Goal: Information Seeking & Learning: Check status

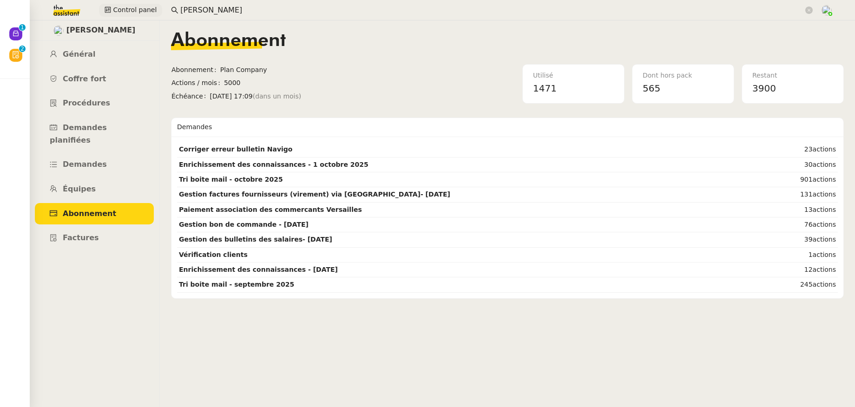
drag, startPoint x: 0, startPoint y: 0, endPoint x: 153, endPoint y: 11, distance: 153.7
click at [153, 11] on div "Control panel genevieve" at bounding box center [427, 10] width 808 height 20
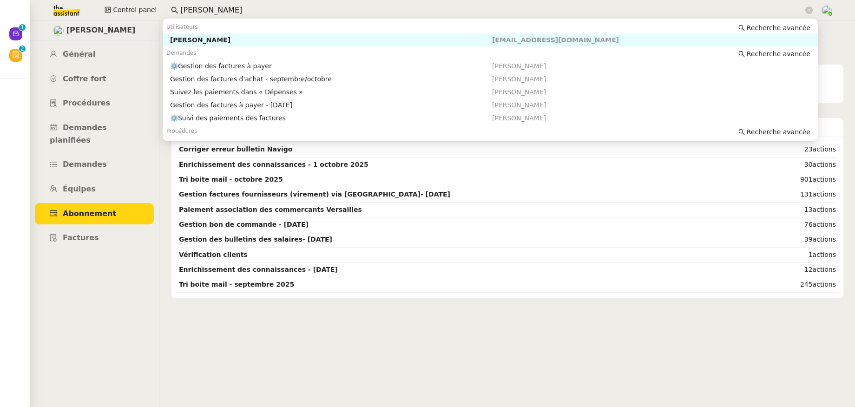
click at [190, 38] on div "Flo Rys" at bounding box center [331, 40] width 322 height 8
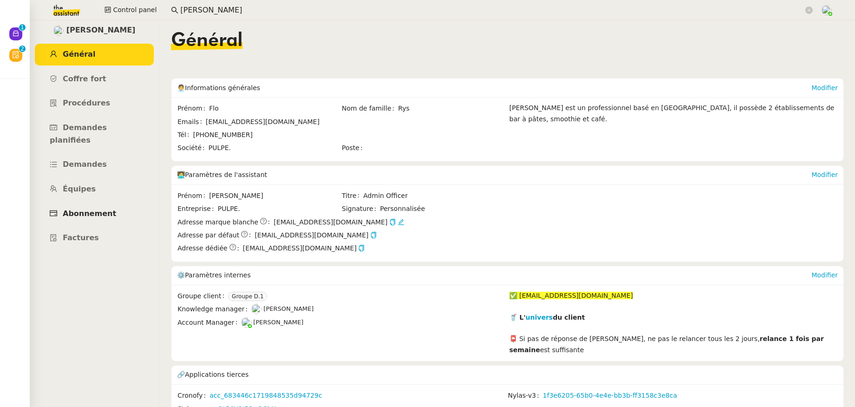
click at [104, 208] on link "Abonnement" at bounding box center [94, 214] width 119 height 22
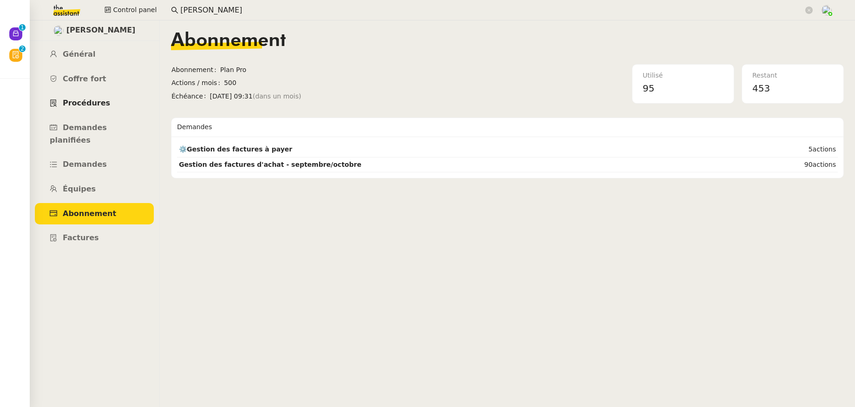
click at [92, 105] on span "Procédures" at bounding box center [86, 103] width 47 height 9
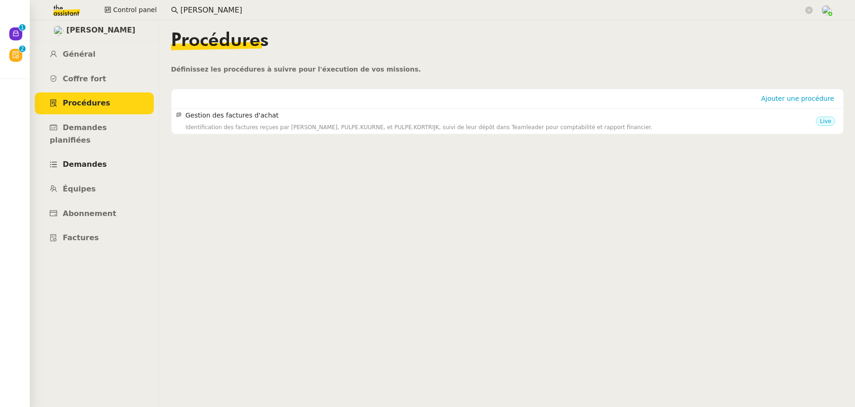
click at [99, 160] on span "Demandes" at bounding box center [85, 164] width 44 height 9
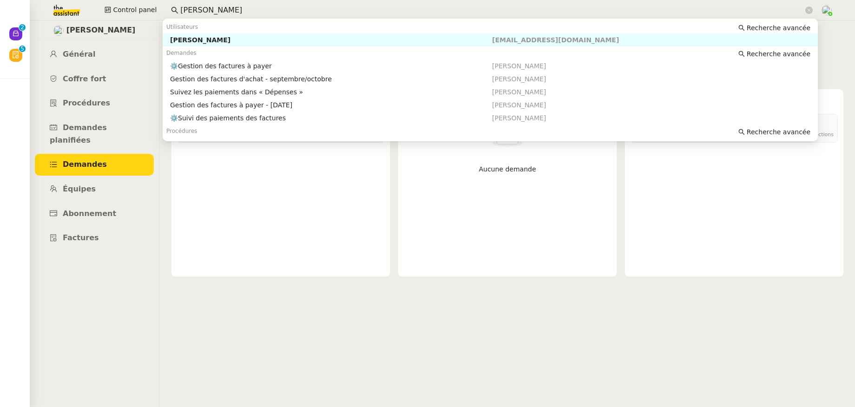
drag, startPoint x: 207, startPoint y: 13, endPoint x: 159, endPoint y: 10, distance: 48.4
click at [159, 10] on div "Control panel flo rys" at bounding box center [427, 10] width 808 height 20
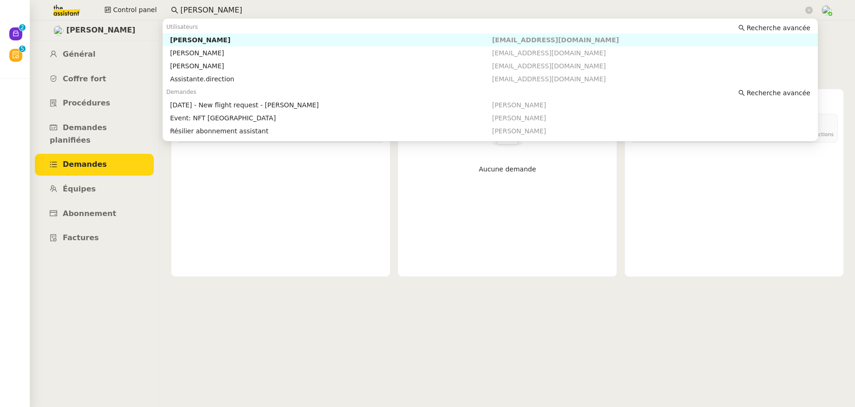
click at [201, 41] on div "Lee GRANDCLAUDON" at bounding box center [331, 40] width 322 height 8
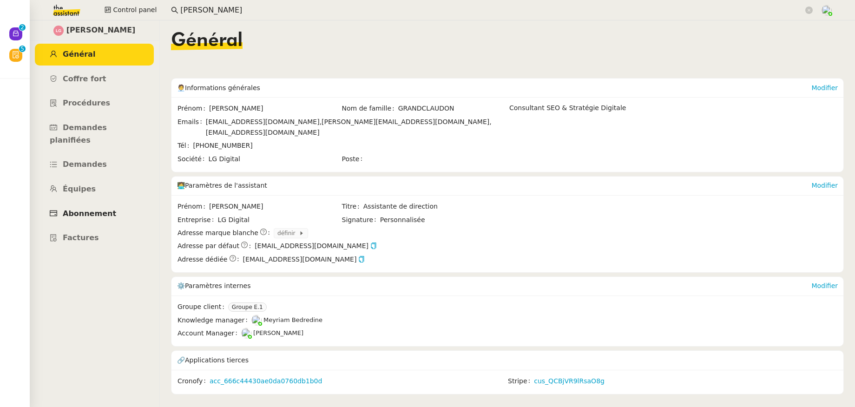
click at [78, 209] on span "Abonnement" at bounding box center [89, 213] width 53 height 9
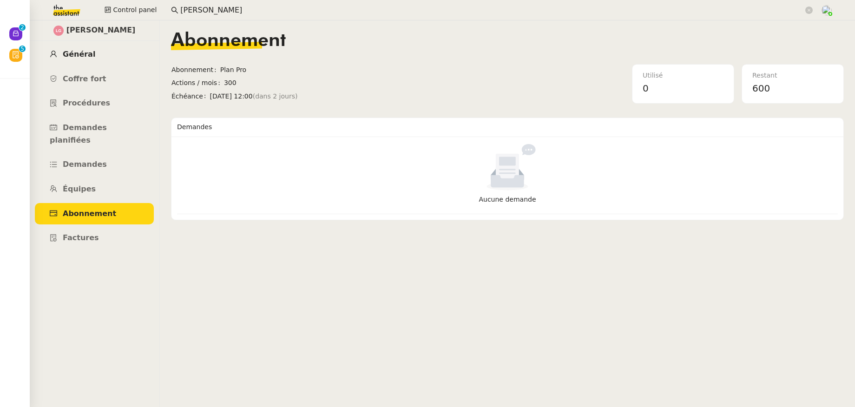
click at [90, 54] on span "Général" at bounding box center [79, 54] width 33 height 9
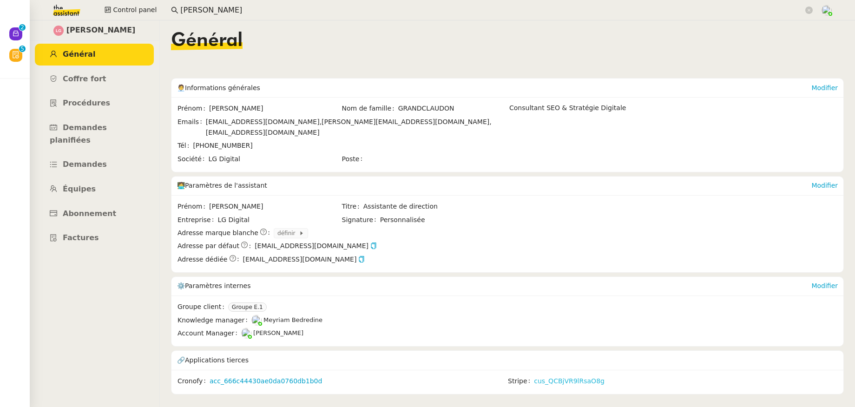
click at [564, 376] on link "cus_QCBjVR9lRsaO8g" at bounding box center [569, 381] width 71 height 11
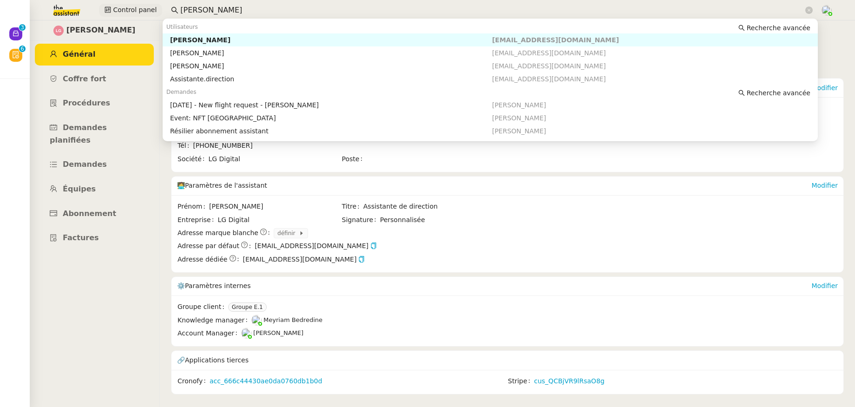
drag, startPoint x: 205, startPoint y: 8, endPoint x: 154, endPoint y: 7, distance: 50.7
click at [149, 7] on div "Control panel lee gr" at bounding box center [427, 10] width 808 height 20
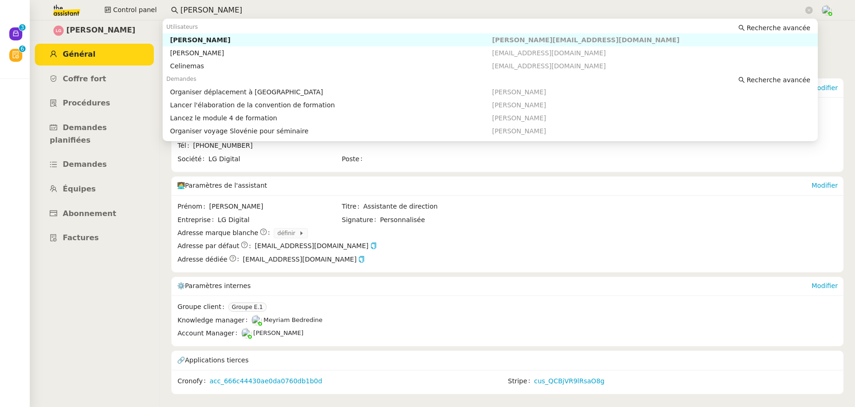
click at [184, 38] on div "Céline MAS" at bounding box center [331, 40] width 322 height 8
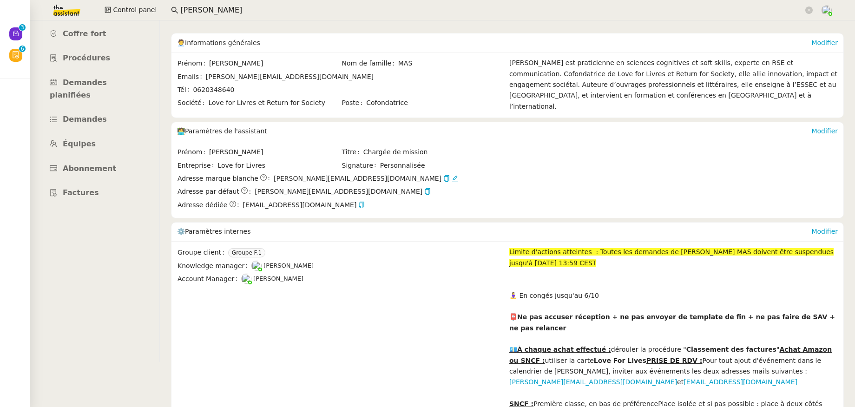
scroll to position [47, 0]
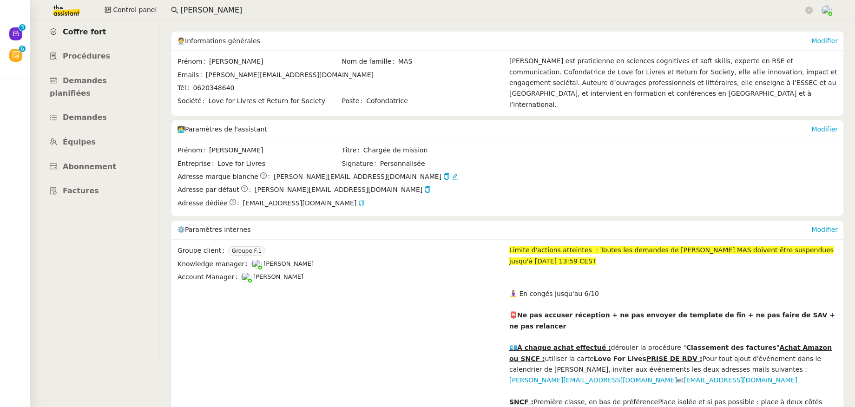
click at [78, 31] on span "Coffre fort" at bounding box center [85, 31] width 44 height 9
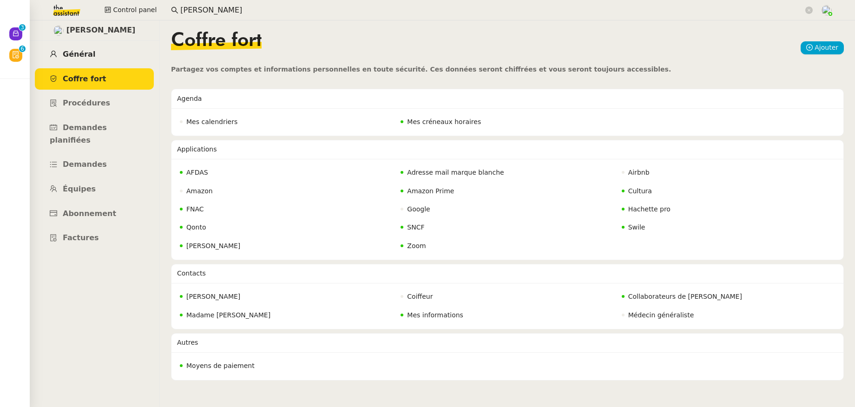
click at [90, 56] on span "Général" at bounding box center [79, 54] width 33 height 9
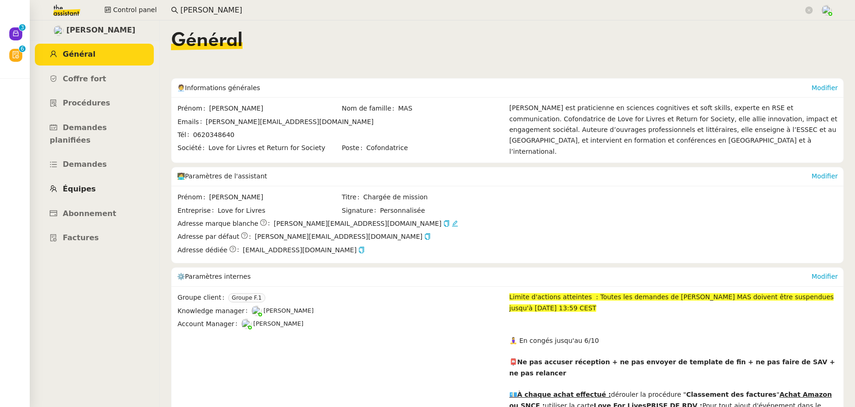
click at [79, 178] on link "Équipes" at bounding box center [94, 189] width 119 height 22
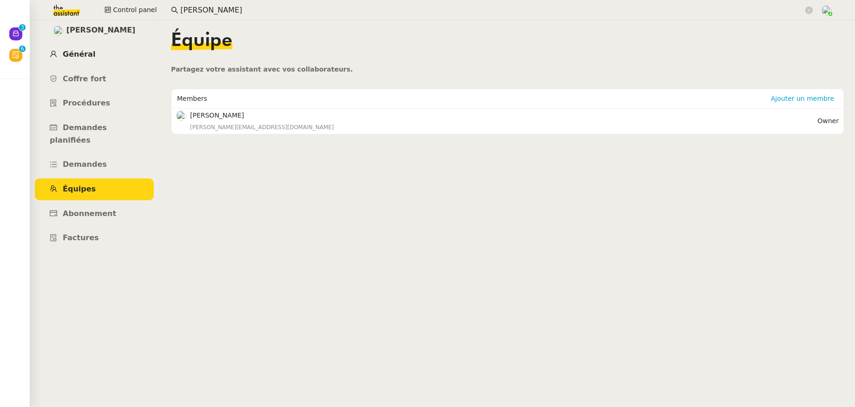
click at [87, 54] on span "Général" at bounding box center [79, 54] width 33 height 9
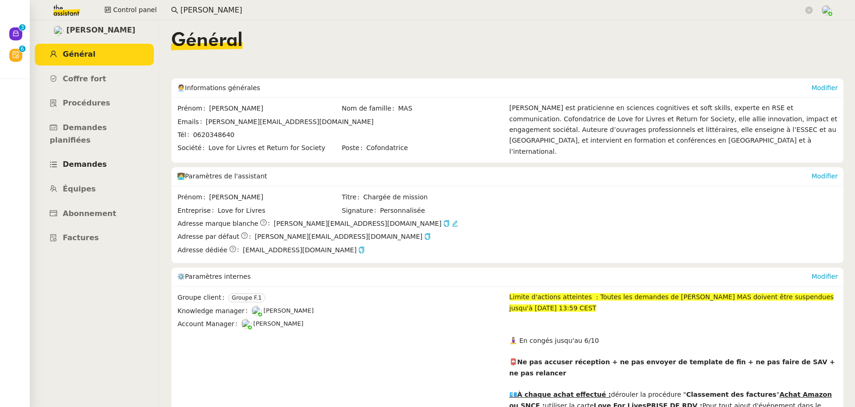
click at [87, 160] on span "Demandes" at bounding box center [85, 164] width 44 height 9
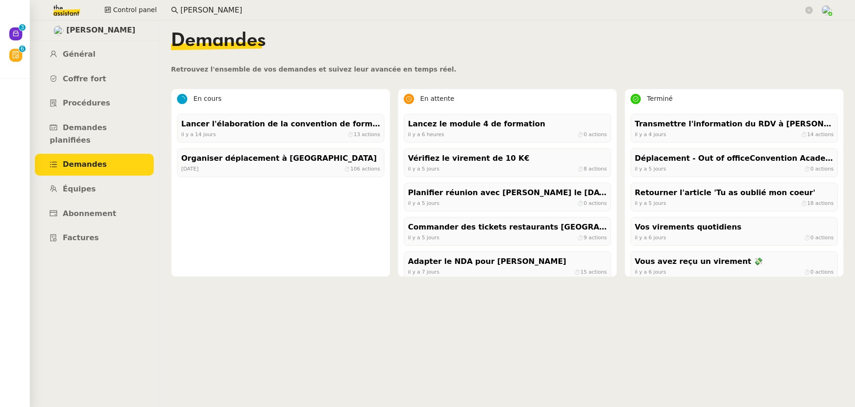
click at [215, 112] on div "Lancer l'élaboration de la convention de formation il y a 14 jours ⏱ 13 actions…" at bounding box center [280, 192] width 218 height 168
click at [228, 141] on div "Lancer l'élaboration de la convention de formation il y a 14 jours ⏱ 13 actions" at bounding box center [280, 128] width 207 height 29
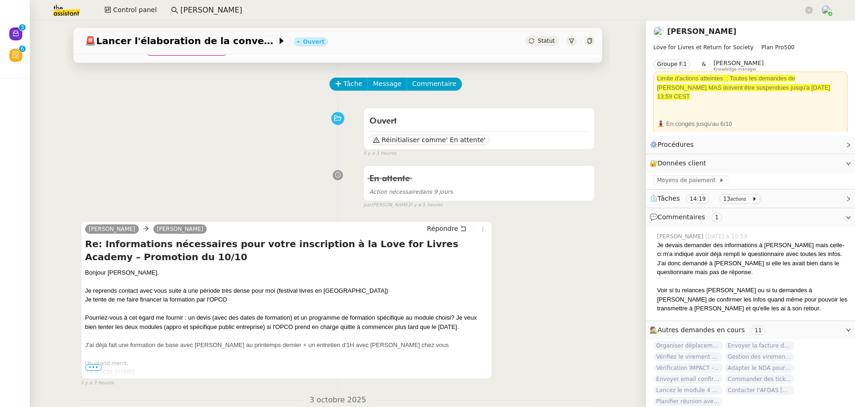
scroll to position [41, 0]
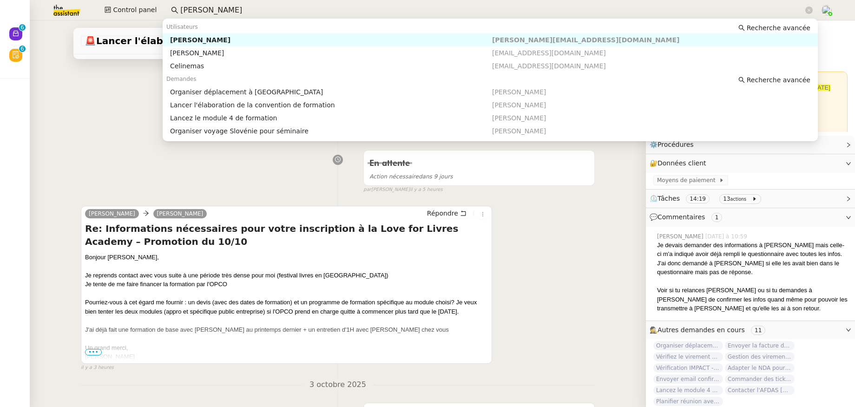
drag, startPoint x: 193, startPoint y: 8, endPoint x: 165, endPoint y: 12, distance: 27.6
click at [166, 12] on nz-input-group "céline mas" at bounding box center [492, 10] width 652 height 14
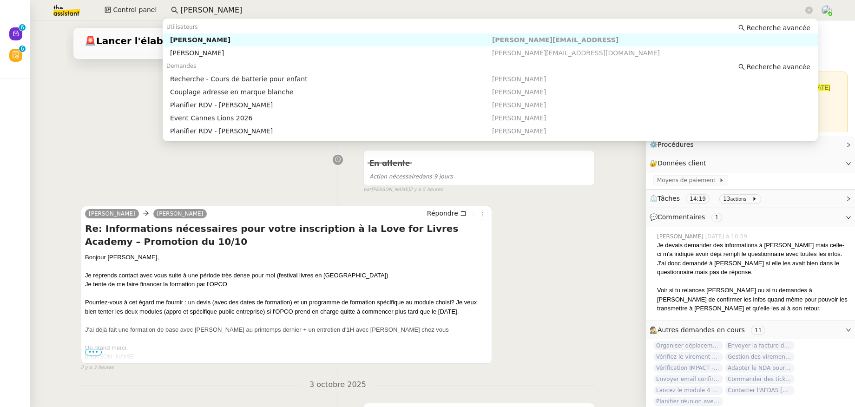
click at [197, 40] on div "Maurice N'Diaye" at bounding box center [331, 40] width 322 height 8
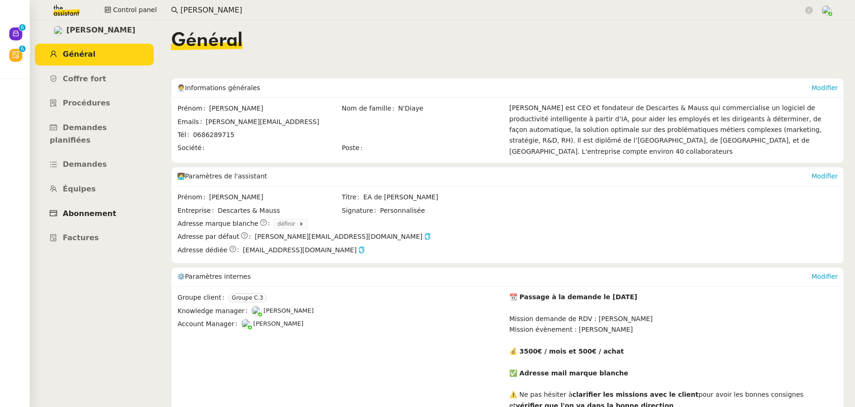
click at [96, 209] on span "Abonnement" at bounding box center [89, 213] width 53 height 9
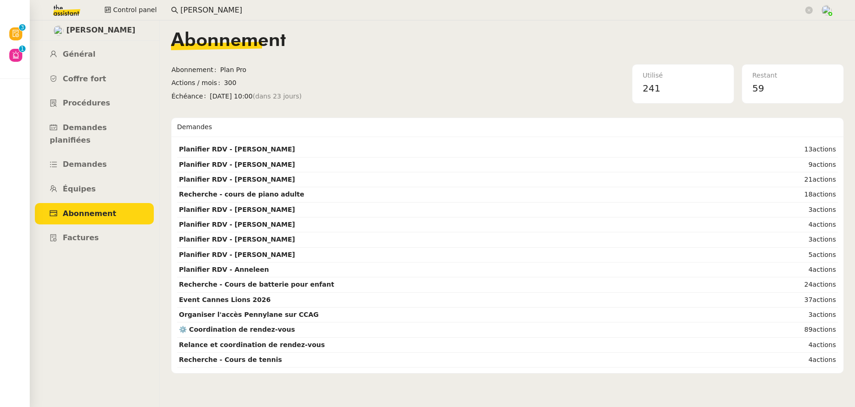
click at [263, 5] on input "maurice n" at bounding box center [491, 10] width 623 height 13
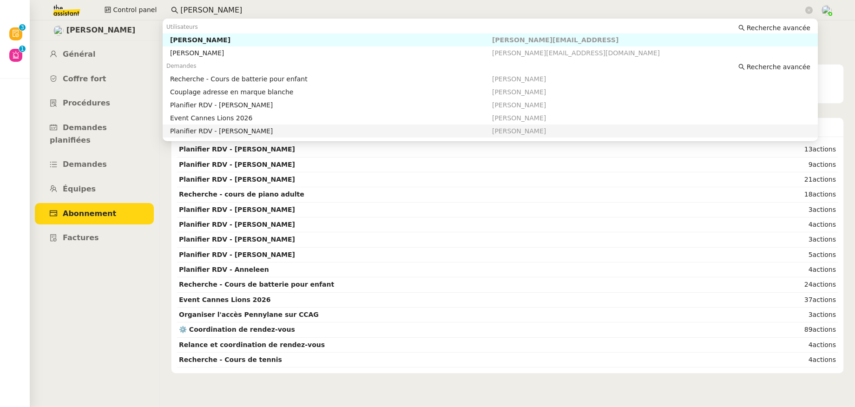
click at [122, 203] on link "Abonnement" at bounding box center [94, 214] width 119 height 22
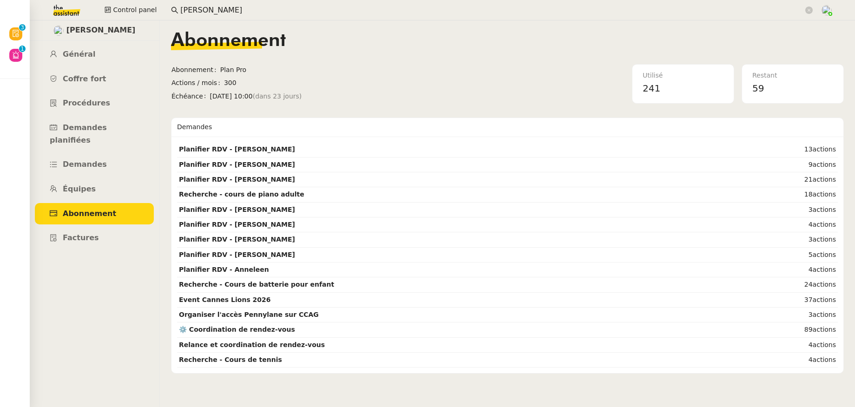
click at [111, 203] on link "Abonnement" at bounding box center [94, 214] width 119 height 22
click at [74, 44] on link "Général" at bounding box center [94, 55] width 119 height 22
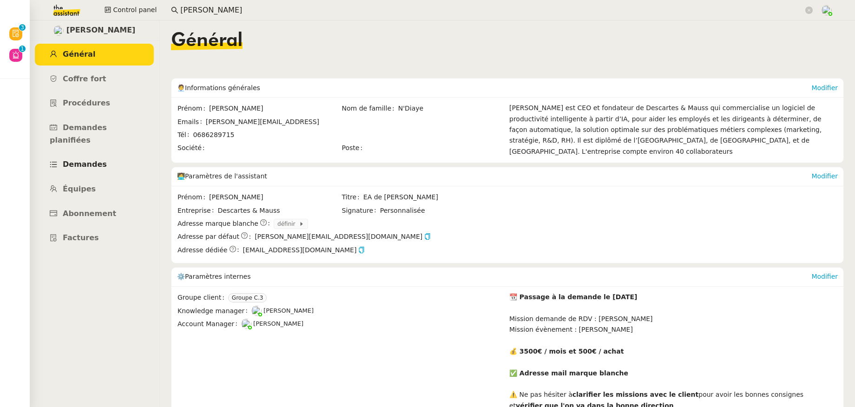
click at [98, 154] on link "Demandes" at bounding box center [94, 165] width 119 height 22
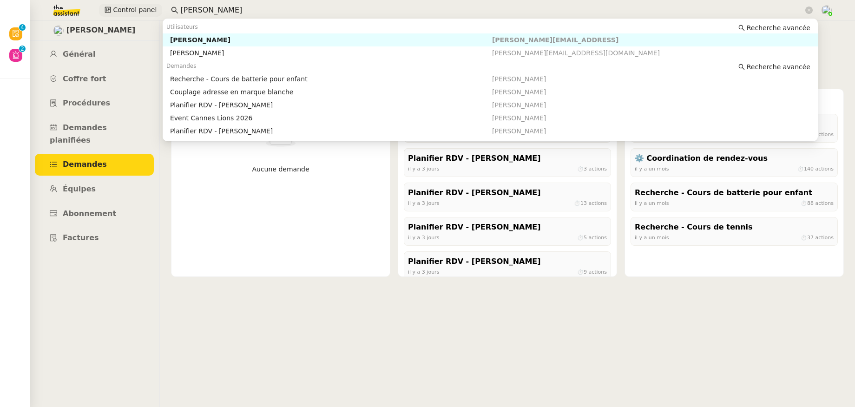
drag, startPoint x: 217, startPoint y: 8, endPoint x: 154, endPoint y: 6, distance: 62.8
click at [154, 6] on div "Control panel maurice n" at bounding box center [427, 10] width 808 height 20
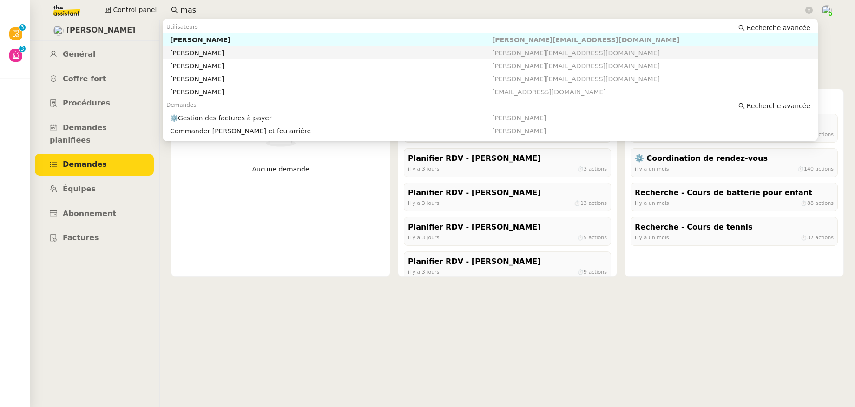
click at [191, 53] on div "Céline MAS" at bounding box center [331, 53] width 322 height 8
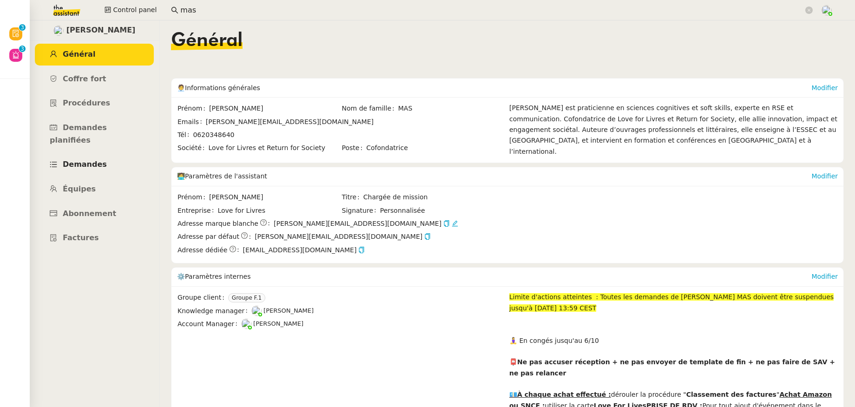
click at [84, 160] on span "Demandes" at bounding box center [85, 164] width 44 height 9
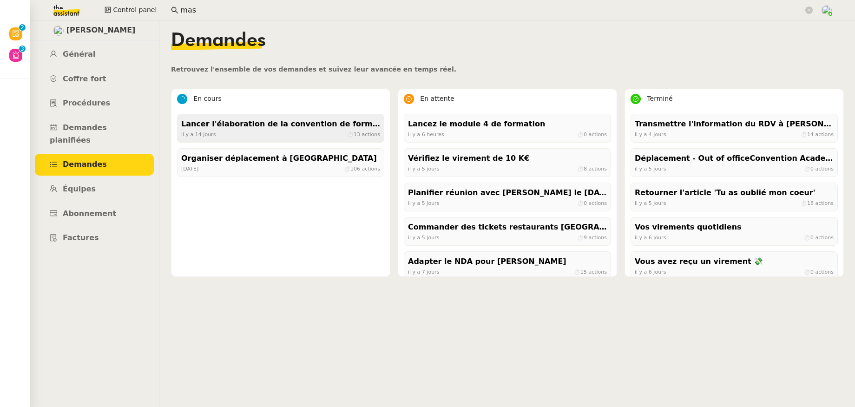
click at [260, 133] on div "il y a 14 jours ⏱ 13 actions" at bounding box center [280, 134] width 199 height 8
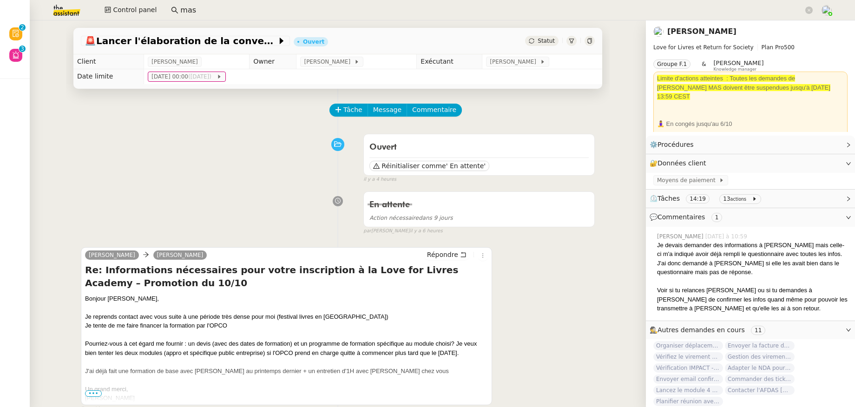
click at [758, 202] on span "⏲️ Tâches 14:19 13 actions" at bounding box center [743, 198] width 187 height 11
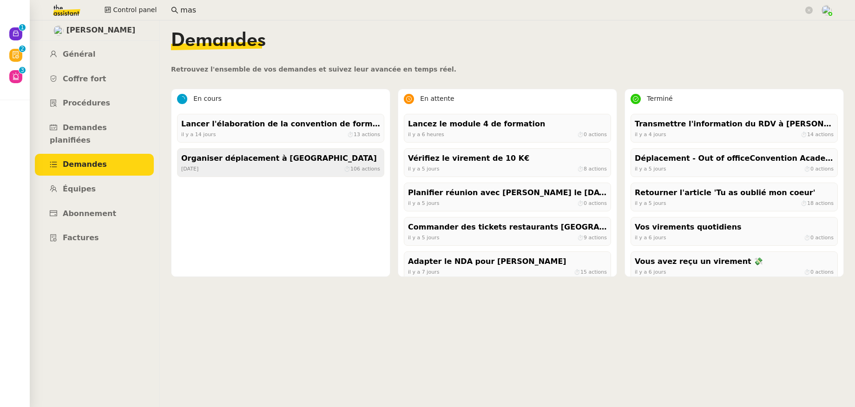
click at [250, 169] on div "il y a 2 mois ⏱ 106 actions" at bounding box center [280, 168] width 199 height 8
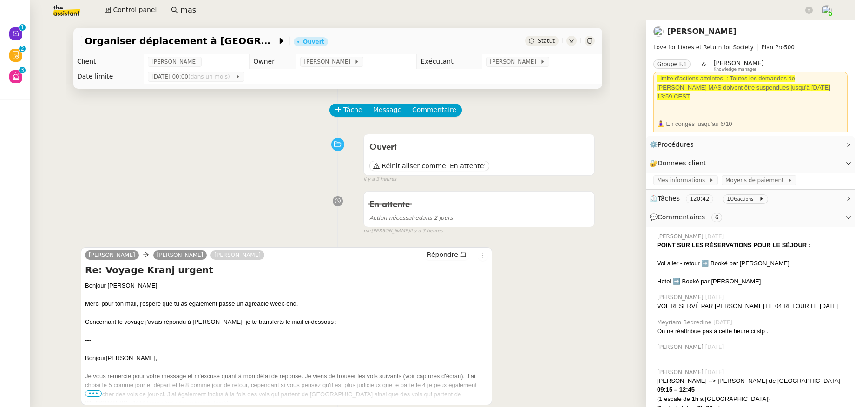
click at [787, 203] on span "⏲️ Tâches 120:42 106 actions" at bounding box center [743, 198] width 187 height 11
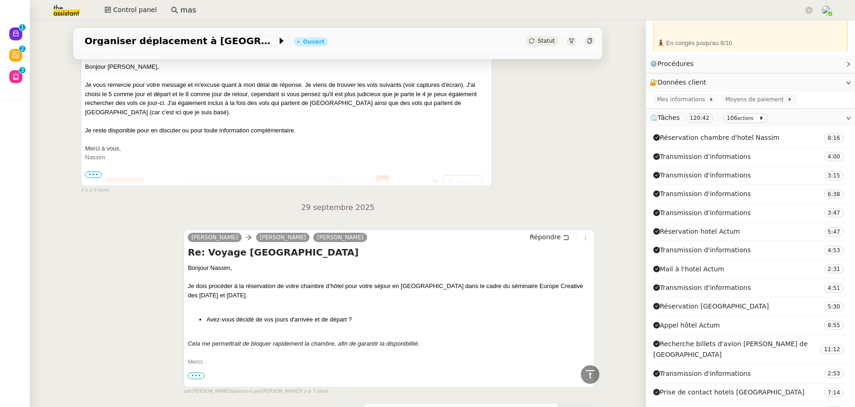
scroll to position [1042, 0]
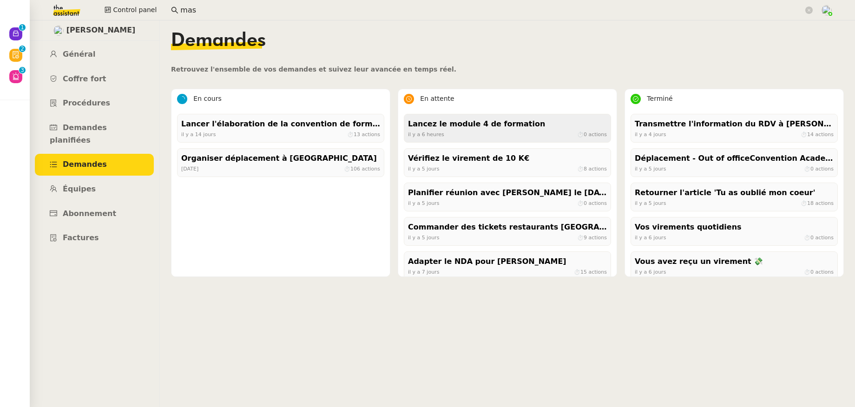
click at [505, 138] on div "il y a 6 heures ⏱ 0 actions" at bounding box center [507, 134] width 199 height 8
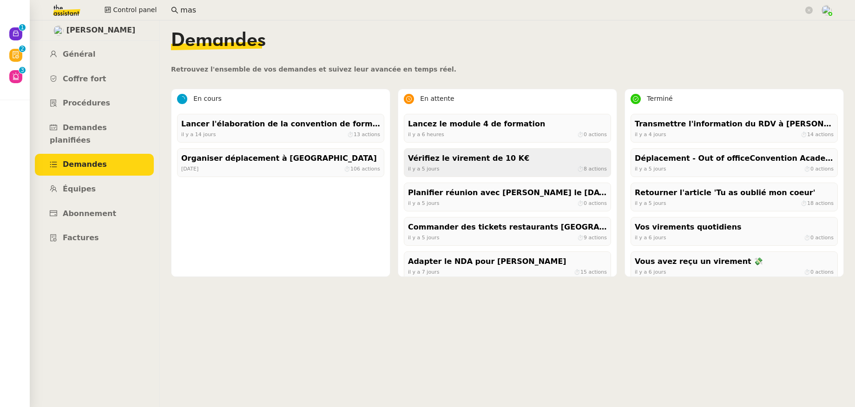
click at [474, 163] on div "Vérifiez le virement de 10 K€" at bounding box center [507, 158] width 199 height 13
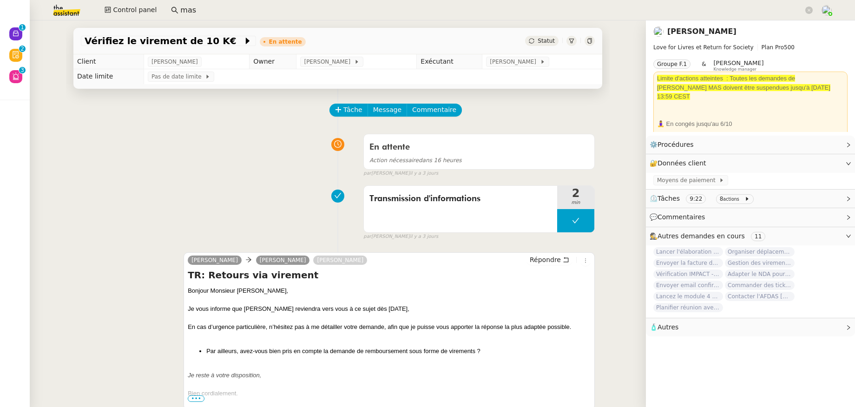
click at [801, 203] on span "⏲️ Tâches 9:22 8 actions" at bounding box center [743, 198] width 187 height 11
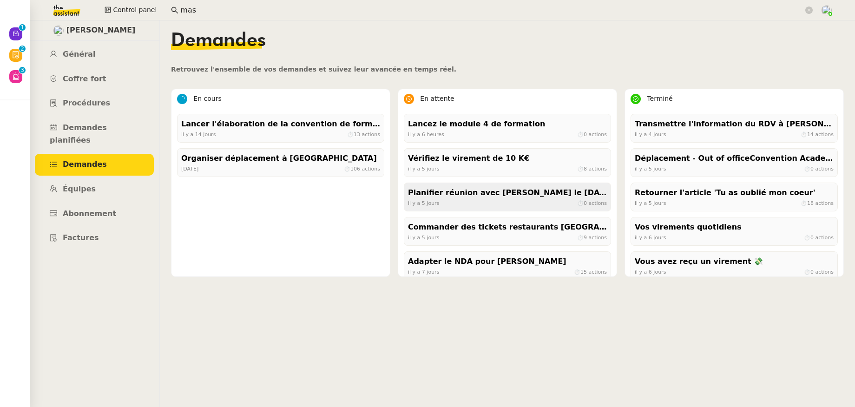
click at [467, 200] on div "il y a 5 jours ⏱ 0 actions" at bounding box center [507, 203] width 199 height 8
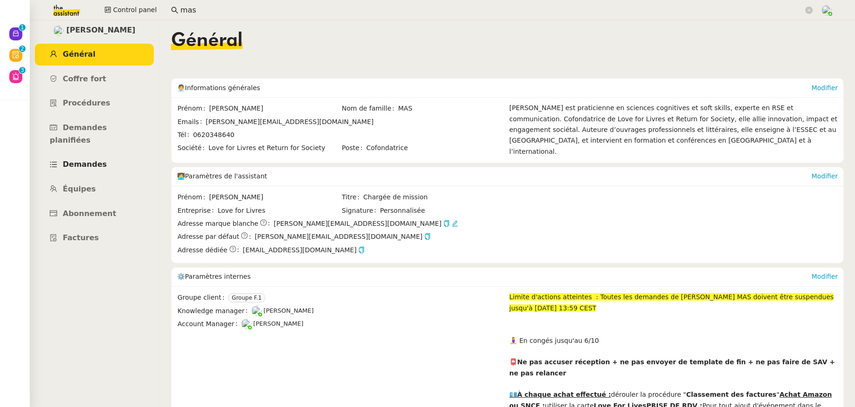
click at [103, 155] on link "Demandes" at bounding box center [94, 165] width 119 height 22
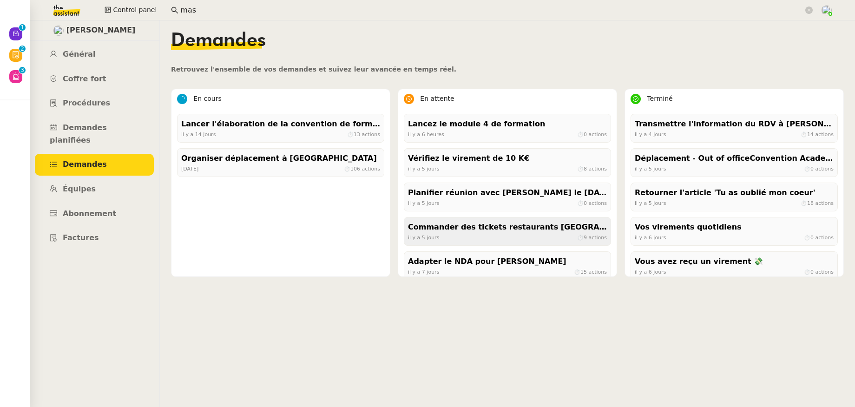
click at [489, 235] on div "il y a 5 jours ⏱ 9 actions" at bounding box center [507, 237] width 199 height 8
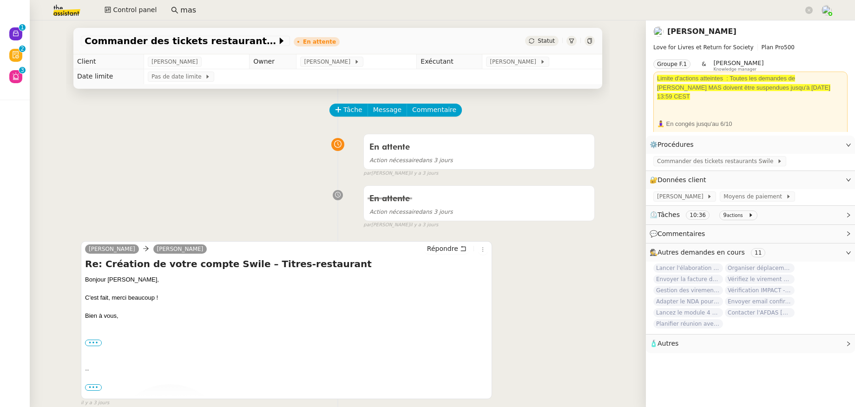
click at [766, 216] on span "⏲️ Tâches 10:36 9 actions" at bounding box center [743, 215] width 187 height 11
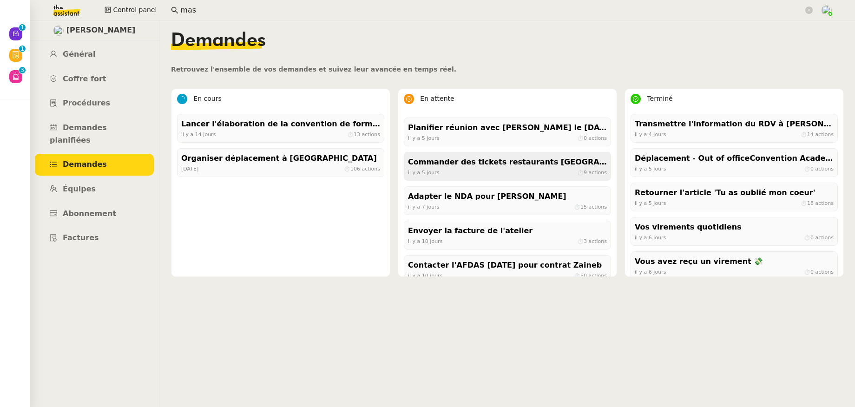
scroll to position [72, 0]
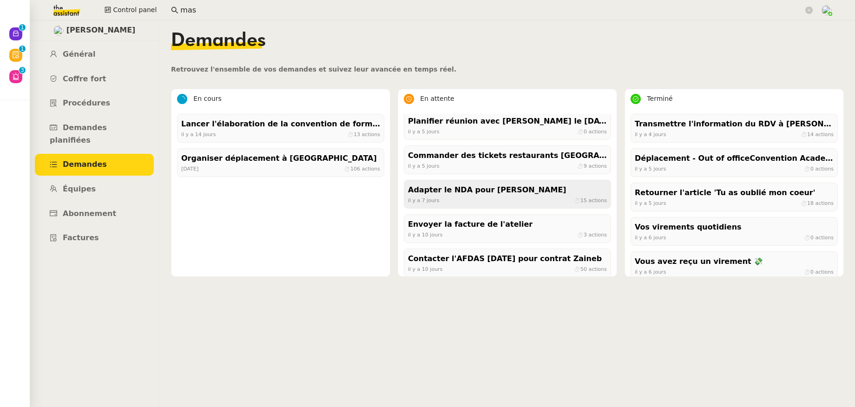
click at [489, 199] on div "il y a 7 jours ⏱ 15 actions" at bounding box center [507, 200] width 199 height 8
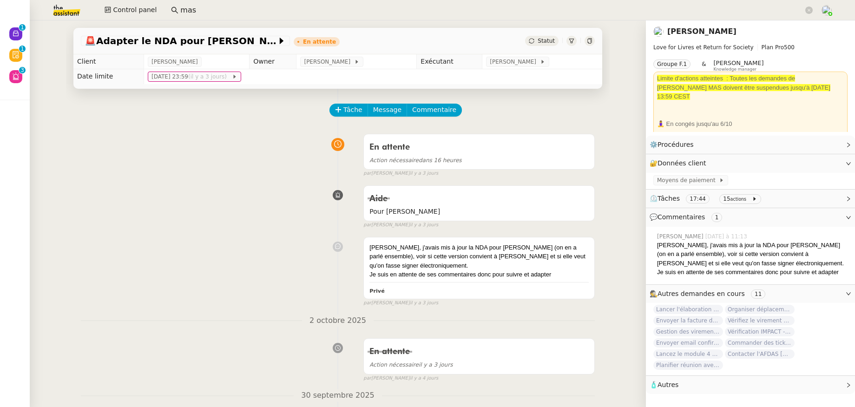
click at [803, 204] on span "⏲️ Tâches 17:44 15 actions" at bounding box center [743, 198] width 187 height 11
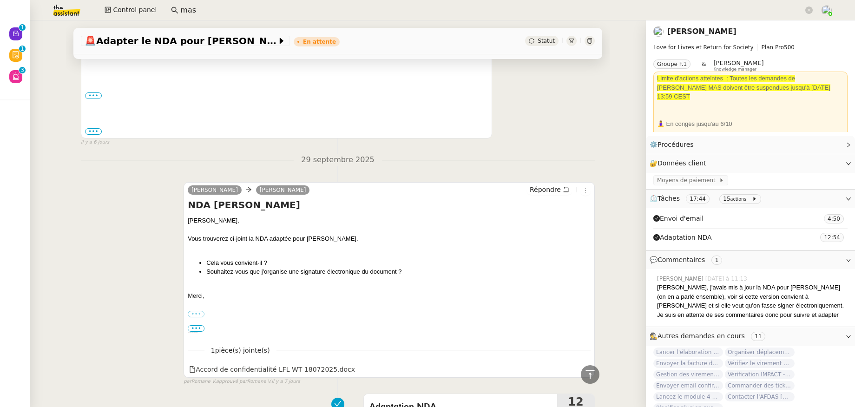
scroll to position [1120, 0]
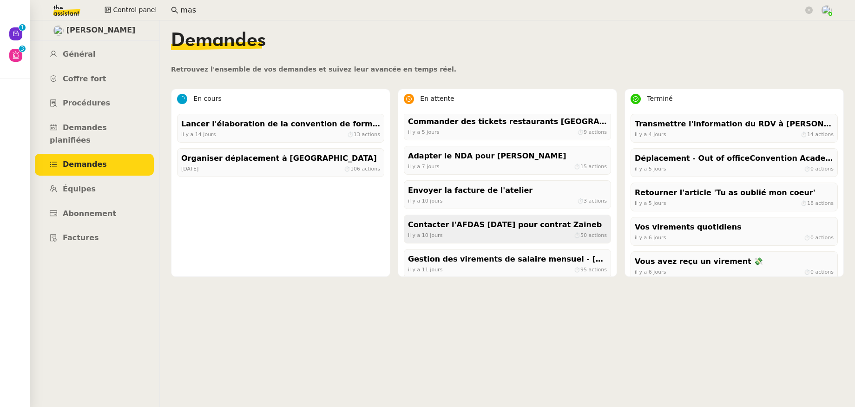
scroll to position [112, 0]
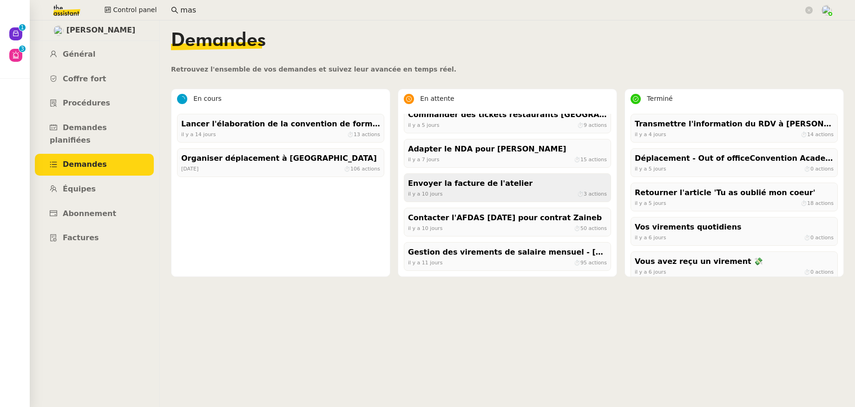
click at [497, 188] on div "Envoyer la facture de l'atelier" at bounding box center [507, 183] width 199 height 13
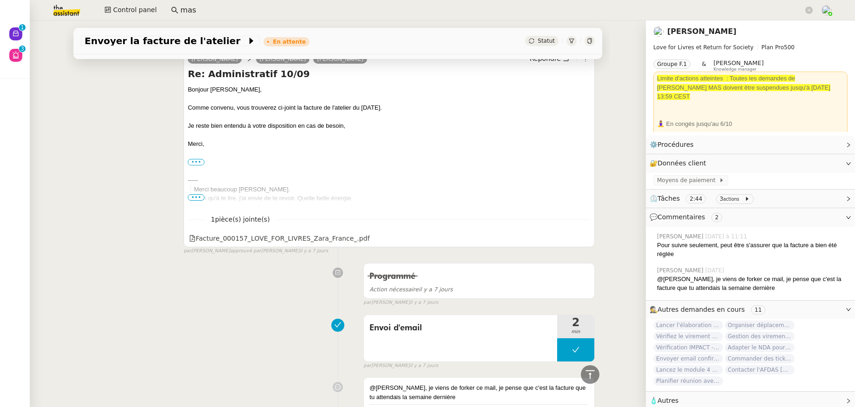
scroll to position [882, 0]
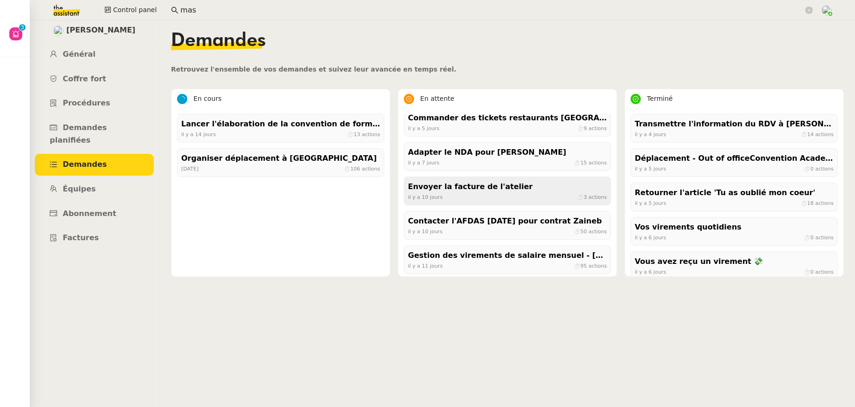
scroll to position [112, 0]
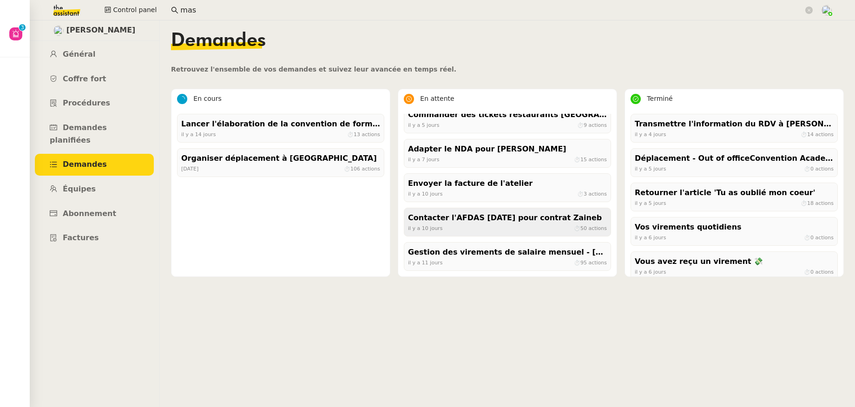
click at [500, 228] on div "il y a 10 jours ⏱ 50 actions" at bounding box center [507, 228] width 199 height 8
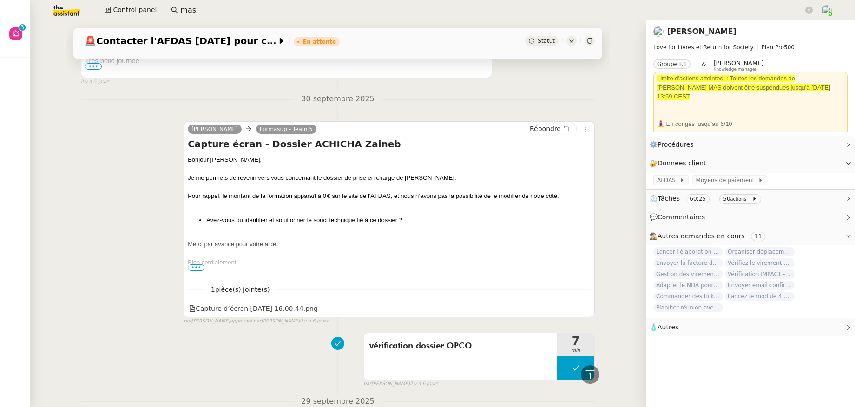
scroll to position [618, 0]
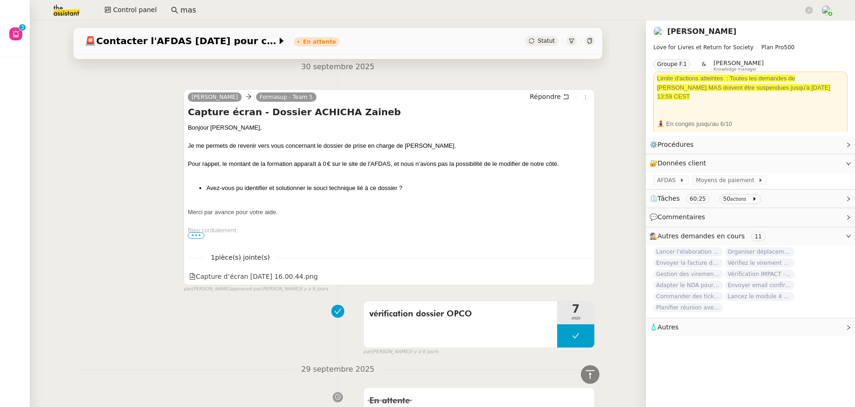
click at [794, 205] on div "⏲️ Tâches 60:25 50 actions" at bounding box center [750, 199] width 209 height 18
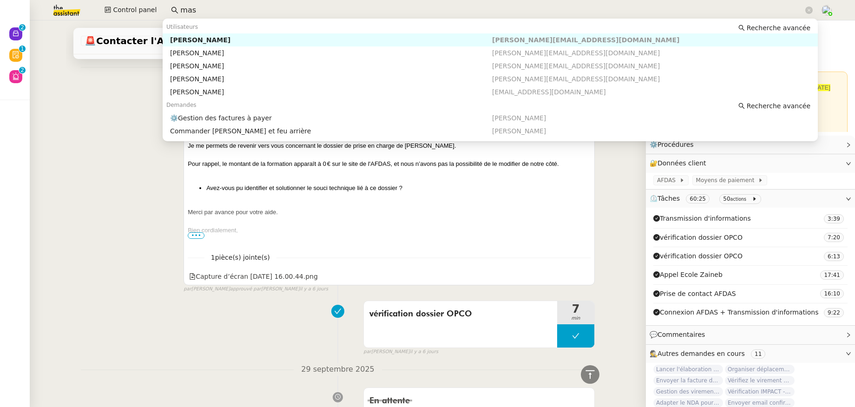
drag, startPoint x: 180, startPoint y: 6, endPoint x: 162, endPoint y: 7, distance: 18.1
click at [166, 7] on nz-input-group "mas" at bounding box center [492, 10] width 652 height 14
click at [225, 41] on div "Maurice N'Diaye" at bounding box center [331, 40] width 322 height 8
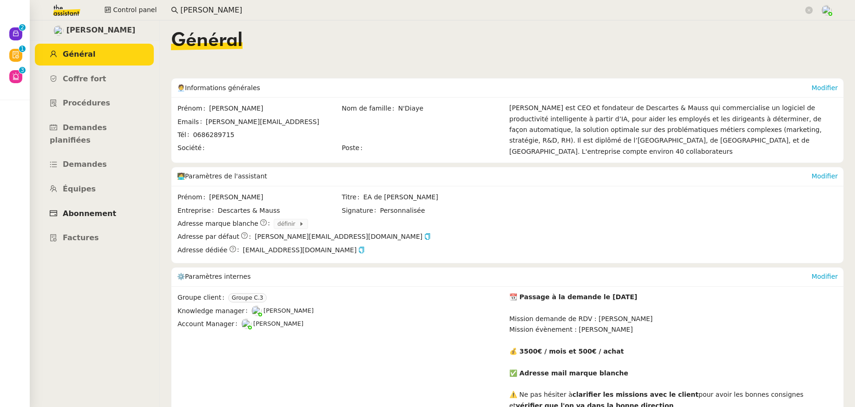
click at [91, 209] on span "Abonnement" at bounding box center [89, 213] width 53 height 9
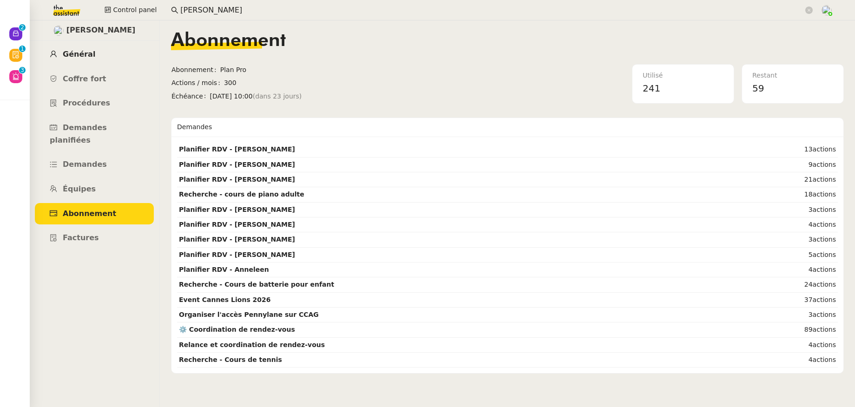
click at [87, 50] on span "Général" at bounding box center [79, 54] width 33 height 9
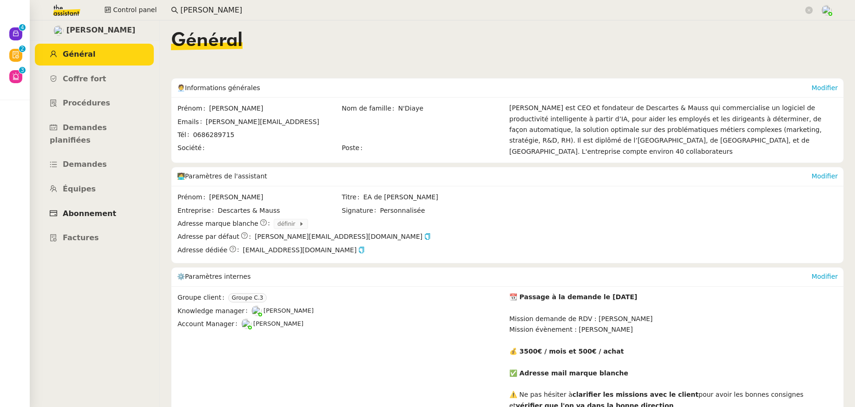
click at [95, 209] on span "Abonnement" at bounding box center [89, 213] width 53 height 9
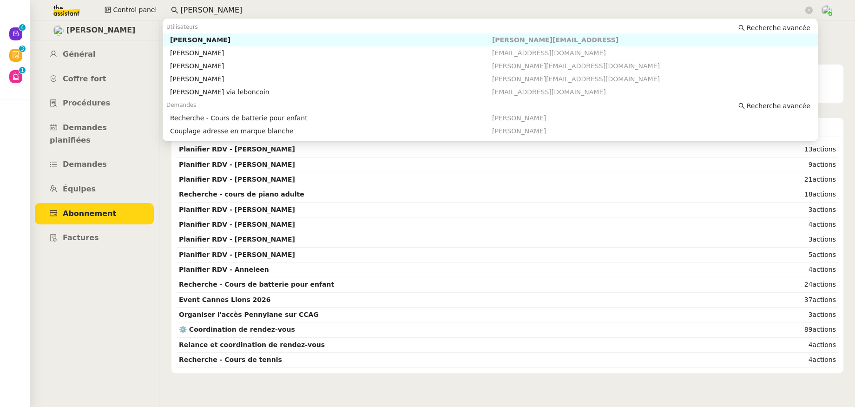
drag, startPoint x: 223, startPoint y: 8, endPoint x: 163, endPoint y: 6, distance: 60.9
click at [166, 6] on nz-input-group "maurice" at bounding box center [492, 10] width 652 height 14
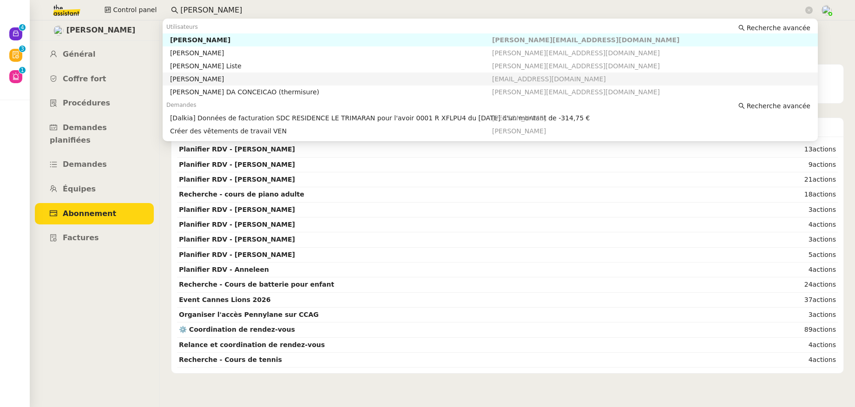
click at [186, 81] on div "Charles Medlicott" at bounding box center [331, 79] width 322 height 8
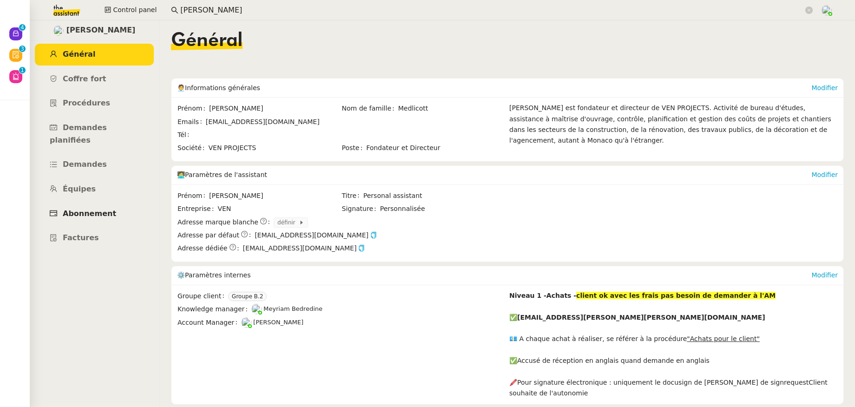
click at [95, 203] on link "Abonnement" at bounding box center [94, 214] width 119 height 22
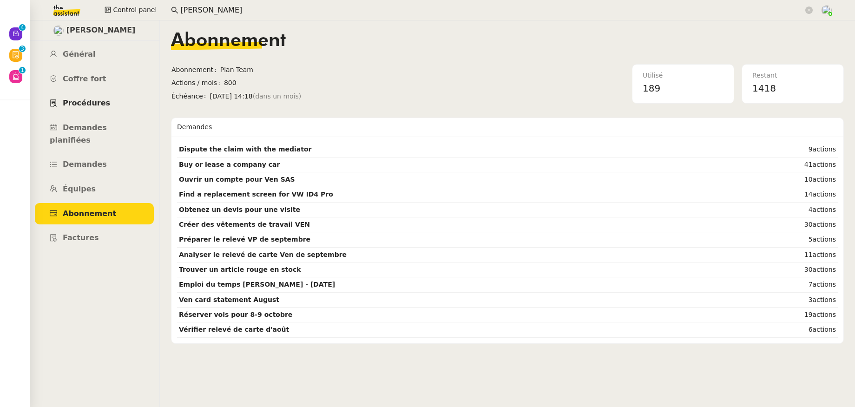
click at [84, 112] on link "Procédures" at bounding box center [94, 103] width 119 height 22
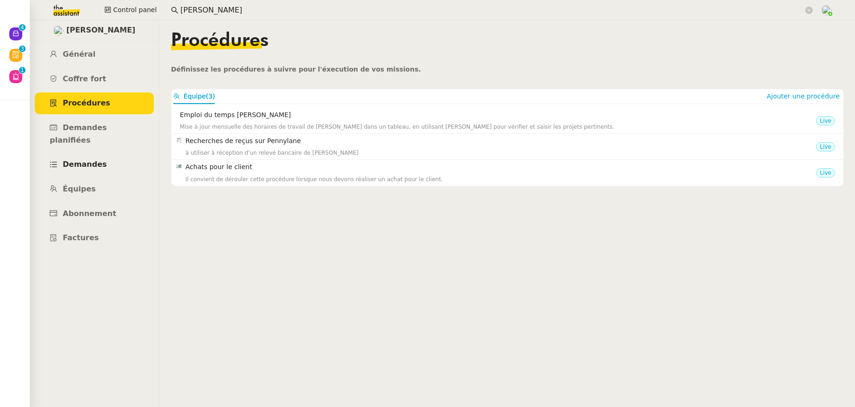
click at [87, 160] on span "Demandes" at bounding box center [85, 164] width 44 height 9
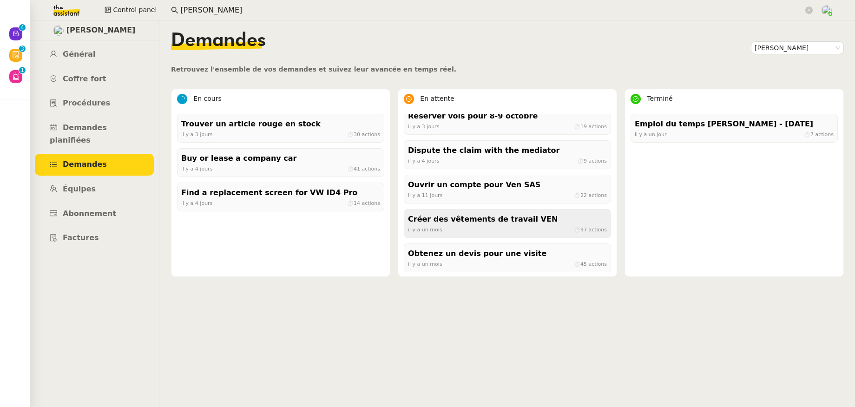
scroll to position [9, 0]
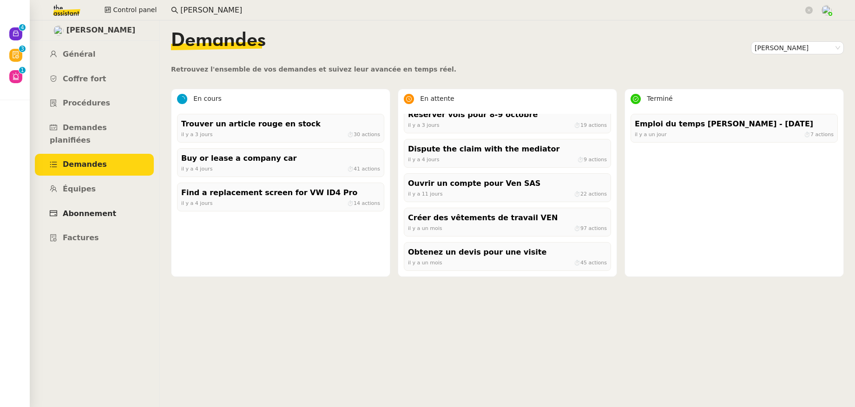
click at [92, 209] on span "Abonnement" at bounding box center [89, 213] width 53 height 9
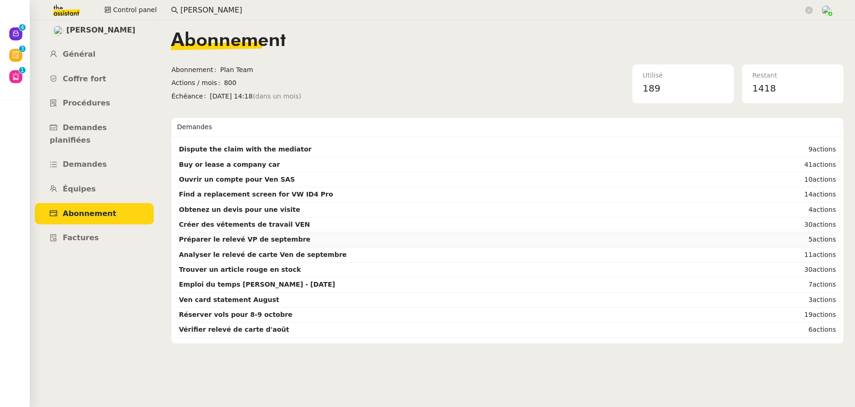
click at [268, 240] on strong "Préparer le relevé VP de septembre" at bounding box center [244, 239] width 131 height 7
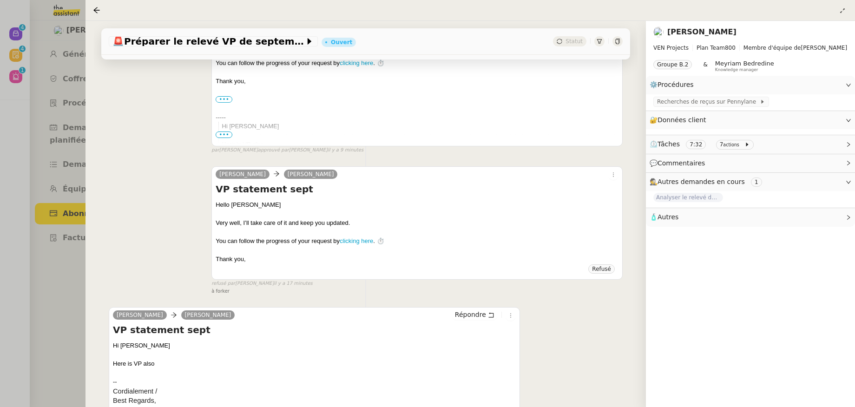
scroll to position [433, 0]
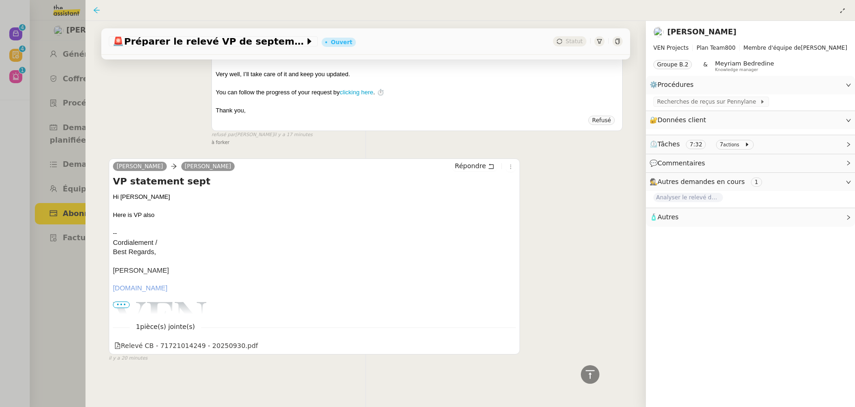
click at [98, 11] on icon at bounding box center [96, 10] width 7 height 7
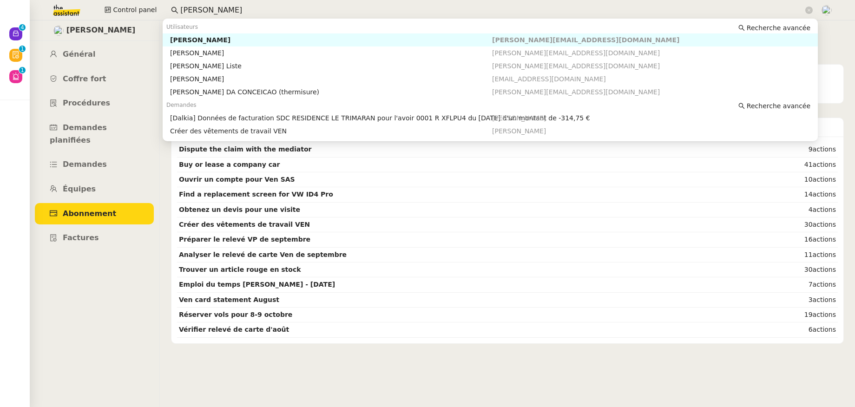
drag, startPoint x: 190, startPoint y: 11, endPoint x: 160, endPoint y: 11, distance: 29.7
click at [160, 11] on div "Control panel charles" at bounding box center [427, 10] width 808 height 20
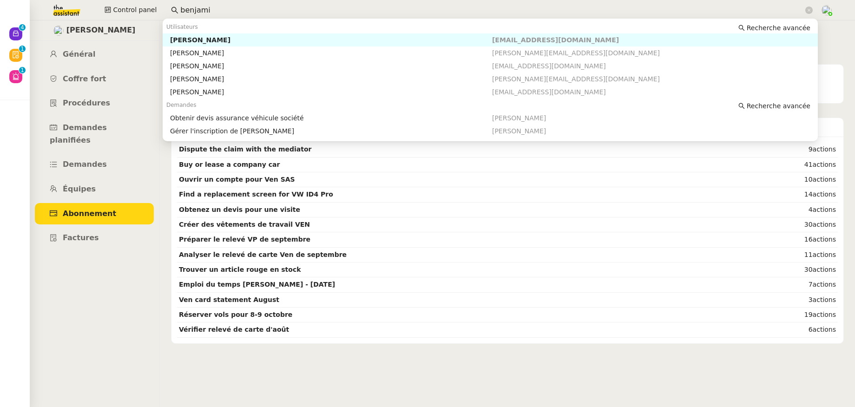
click at [181, 38] on div "[PERSON_NAME]" at bounding box center [331, 40] width 322 height 8
type input "benjami"
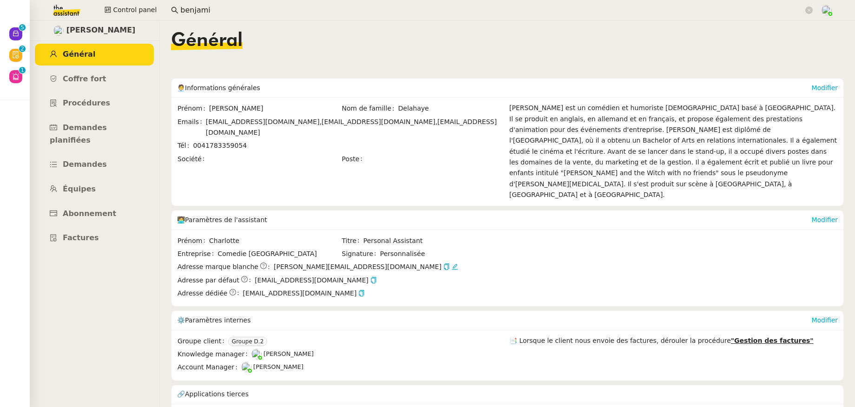
scroll to position [5, 0]
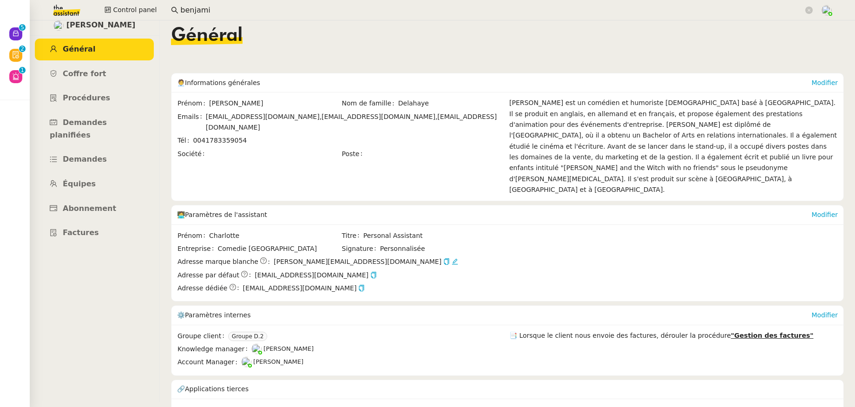
click at [549, 405] on link "cus_SomRD8BXs3jugB" at bounding box center [570, 410] width 73 height 11
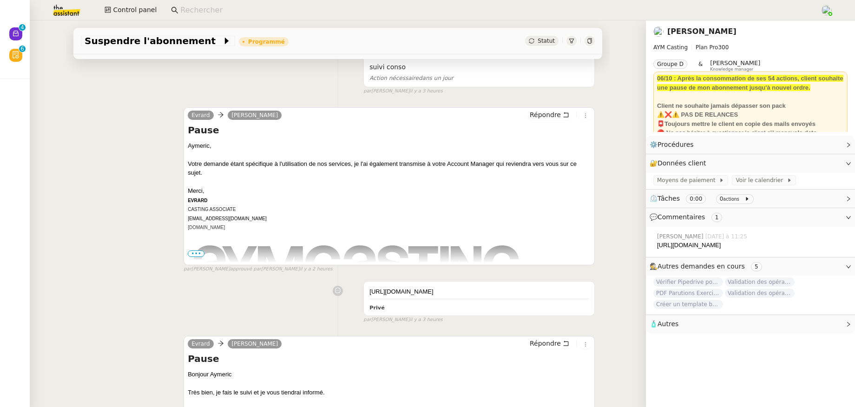
scroll to position [84, 0]
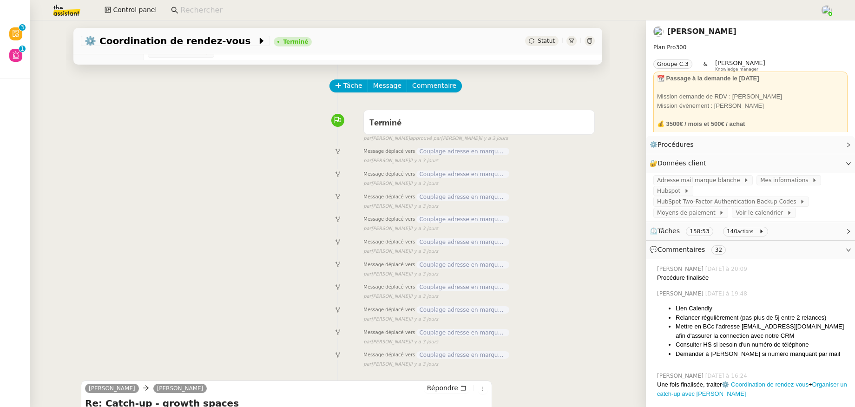
scroll to position [174, 0]
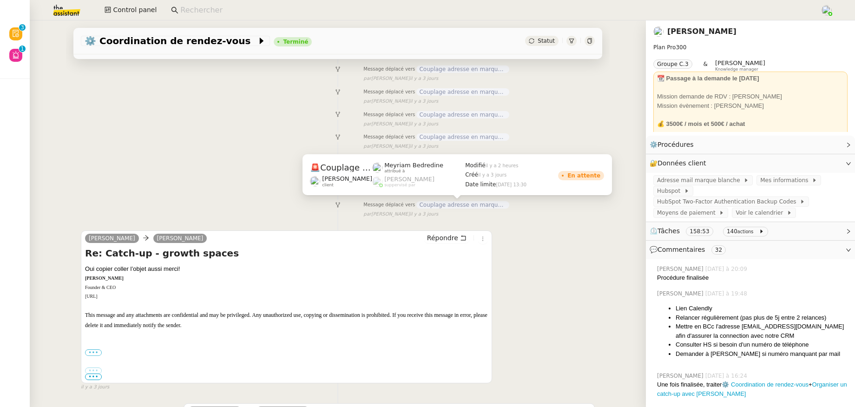
click at [426, 208] on span "Couplage adresse en marque blanche" at bounding box center [462, 204] width 93 height 7
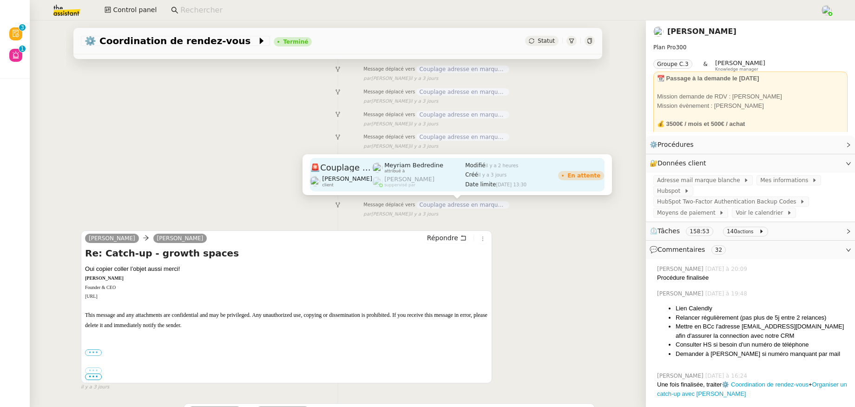
click at [333, 173] on div "🚨 Couplage adresse en marque blanche" at bounding box center [341, 168] width 62 height 12
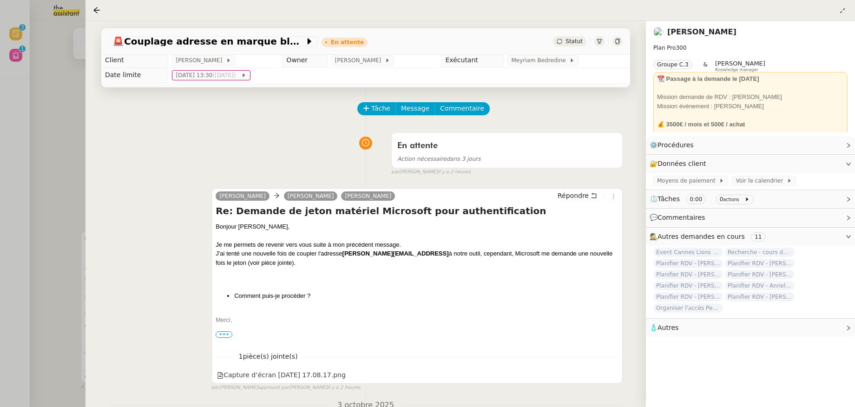
scroll to position [4, 0]
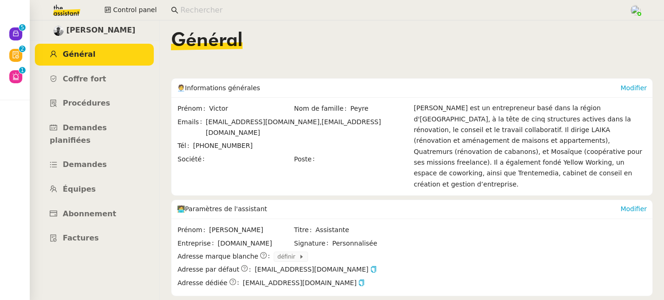
click at [198, 12] on input at bounding box center [400, 10] width 440 height 13
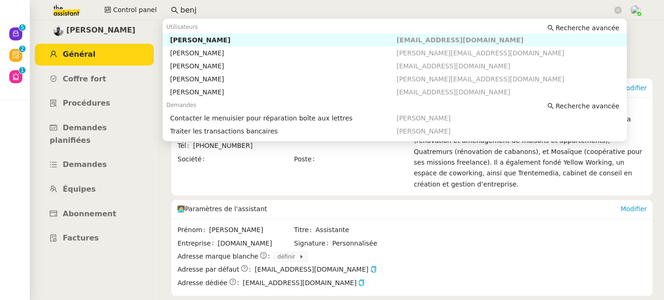
click at [207, 41] on div "[PERSON_NAME]" at bounding box center [283, 40] width 227 height 8
type input "benj"
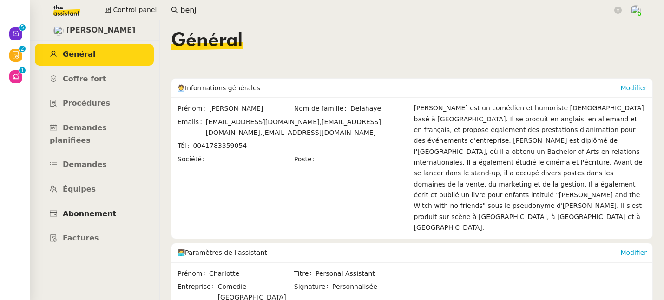
click at [88, 207] on link "Abonnement" at bounding box center [94, 214] width 119 height 22
